Goal: Navigation & Orientation: Find specific page/section

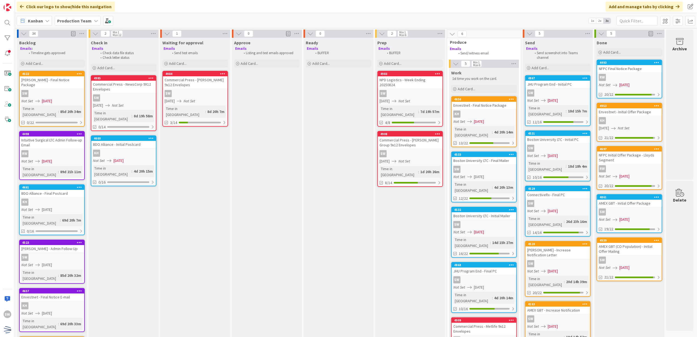
click at [580, 96] on div "SW" at bounding box center [558, 92] width 65 height 7
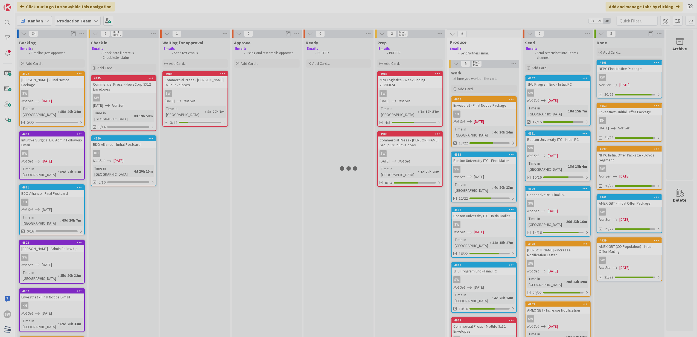
click at [580, 96] on div at bounding box center [348, 168] width 697 height 337
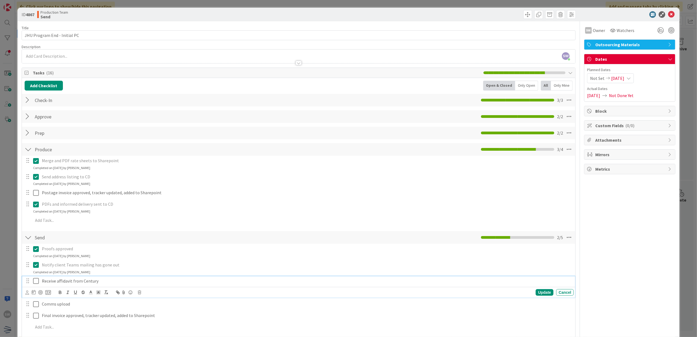
click at [38, 284] on icon at bounding box center [37, 281] width 8 height 7
click at [668, 16] on icon at bounding box center [671, 14] width 7 height 7
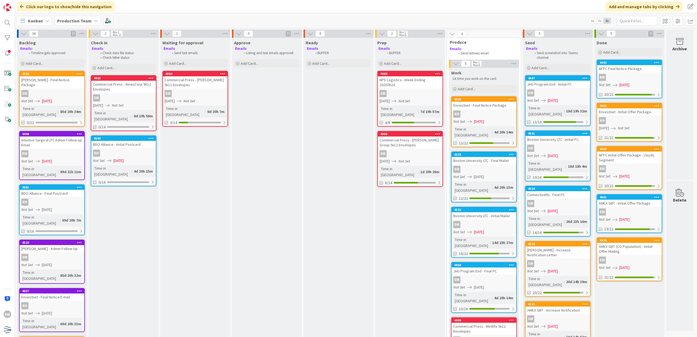
click at [567, 145] on div "SW" at bounding box center [558, 148] width 65 height 7
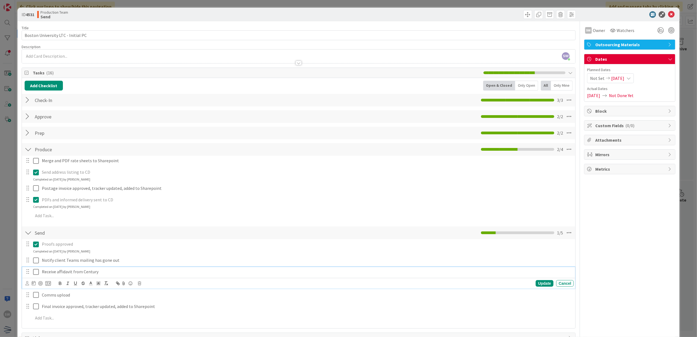
click at [34, 271] on icon at bounding box center [37, 272] width 8 height 7
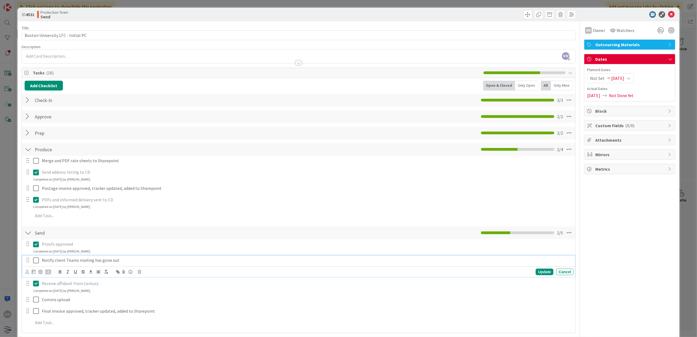
click at [39, 260] on icon at bounding box center [37, 260] width 8 height 7
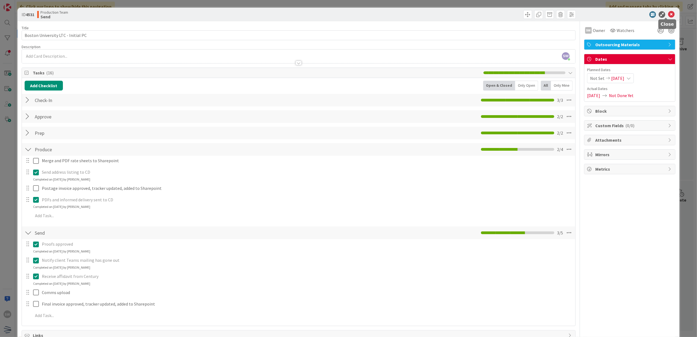
click at [669, 13] on icon at bounding box center [671, 14] width 7 height 7
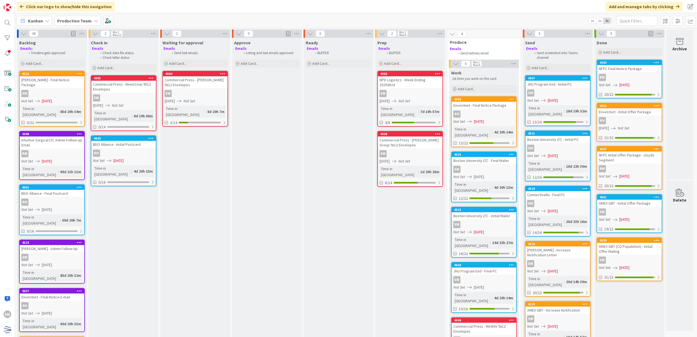
click at [505, 181] on div "Time in Column : 4d 20h 13m" at bounding box center [483, 187] width 61 height 12
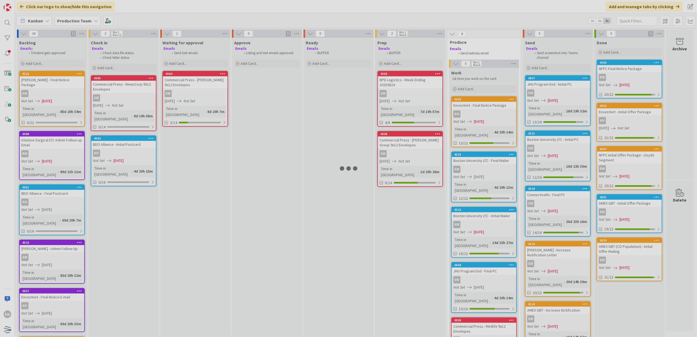
click at [505, 175] on div at bounding box center [348, 168] width 697 height 337
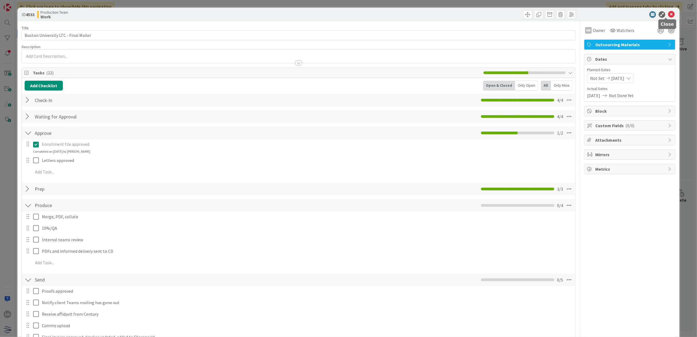
click at [668, 16] on icon at bounding box center [671, 14] width 7 height 7
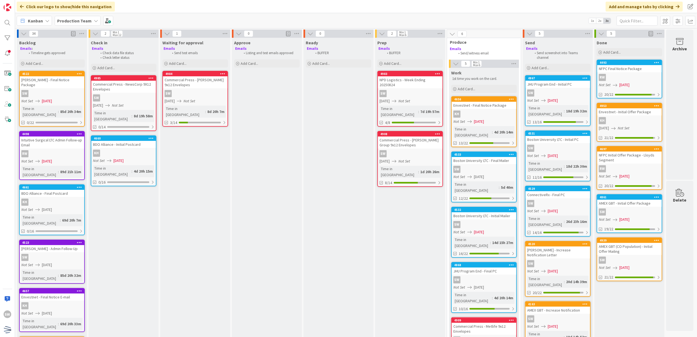
click at [505, 221] on div "SW" at bounding box center [484, 224] width 65 height 7
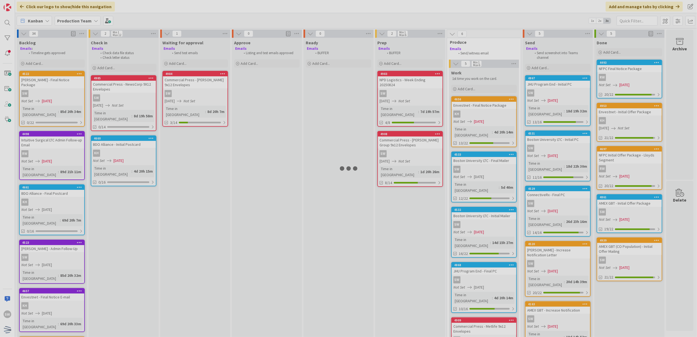
click at [505, 211] on div at bounding box center [348, 168] width 697 height 337
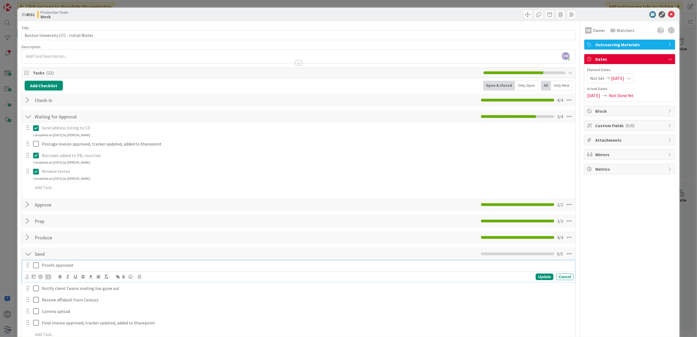
click at [37, 265] on icon at bounding box center [37, 265] width 8 height 7
click at [34, 280] on icon at bounding box center [37, 281] width 8 height 7
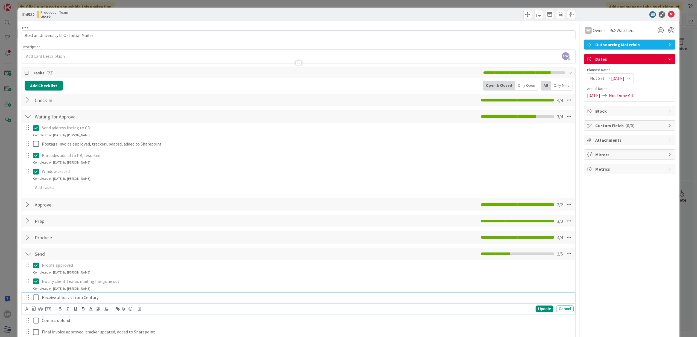
click at [37, 300] on icon at bounding box center [37, 297] width 8 height 7
click at [670, 19] on div "ID 4532 Production Team Work" at bounding box center [349, 15] width 662 height 14
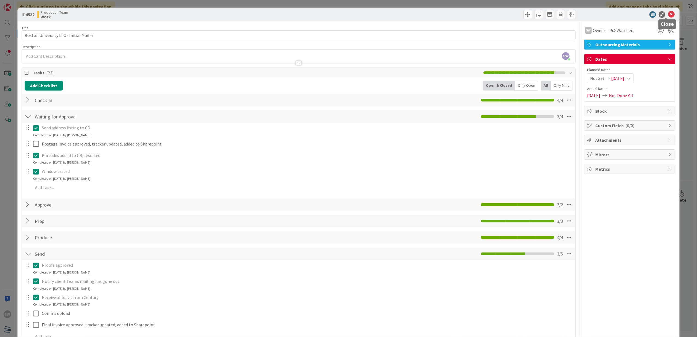
click at [668, 13] on icon at bounding box center [671, 14] width 7 height 7
